Goal: Task Accomplishment & Management: Manage account settings

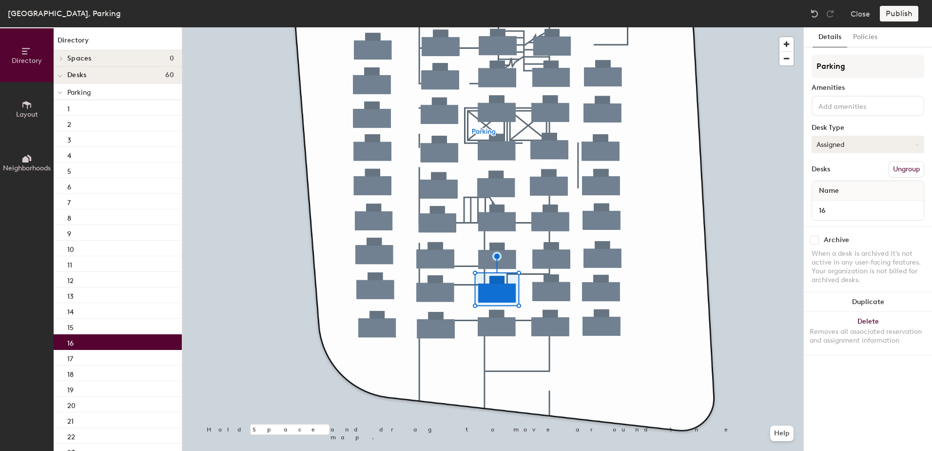
click at [849, 143] on button "Assigned" at bounding box center [868, 145] width 113 height 18
click at [838, 199] on div "Hoteled" at bounding box center [861, 203] width 98 height 15
click at [895, 14] on button "Publish" at bounding box center [899, 14] width 39 height 16
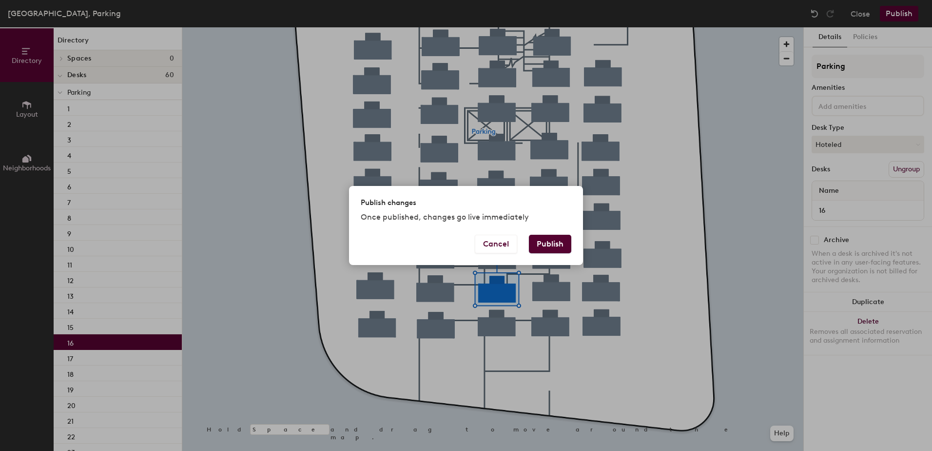
click at [543, 251] on button "Publish" at bounding box center [550, 244] width 42 height 19
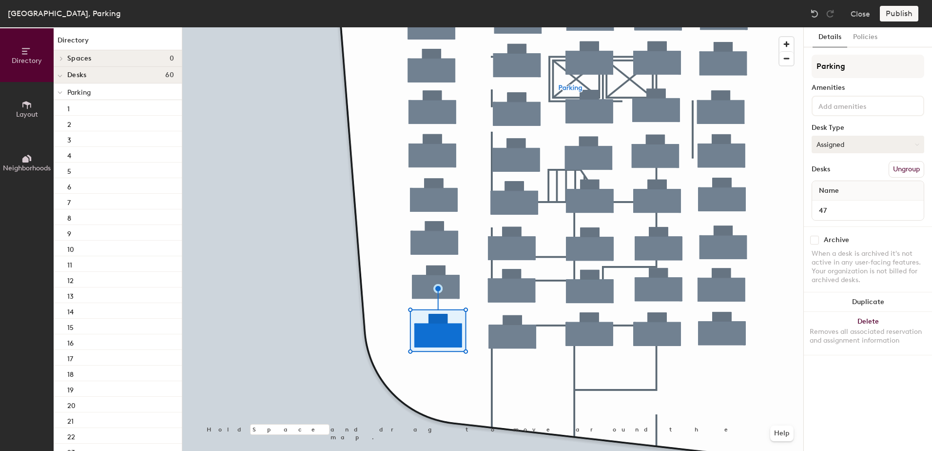
click at [845, 140] on button "Assigned" at bounding box center [868, 145] width 113 height 18
click at [824, 205] on div "Hoteled" at bounding box center [861, 203] width 98 height 15
click at [904, 16] on button "Publish" at bounding box center [899, 14] width 39 height 16
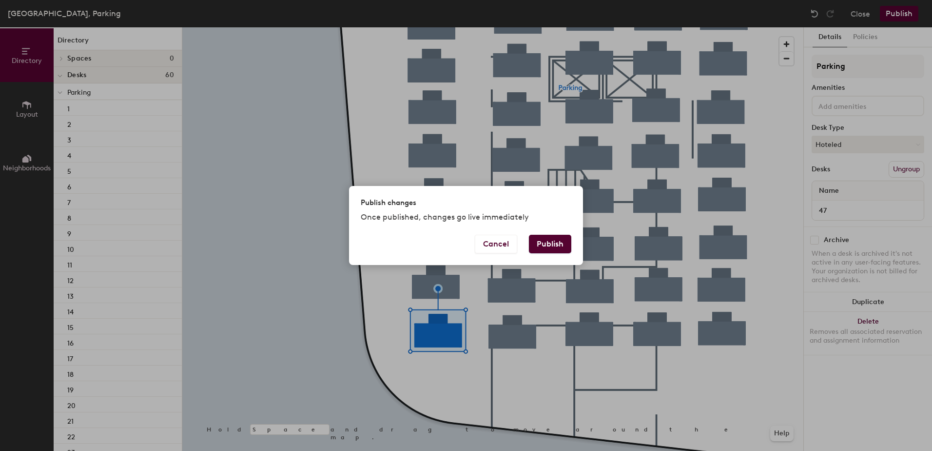
click at [548, 245] on button "Publish" at bounding box center [550, 244] width 42 height 19
